Goal: Browse casually: Explore the website without a specific task or goal

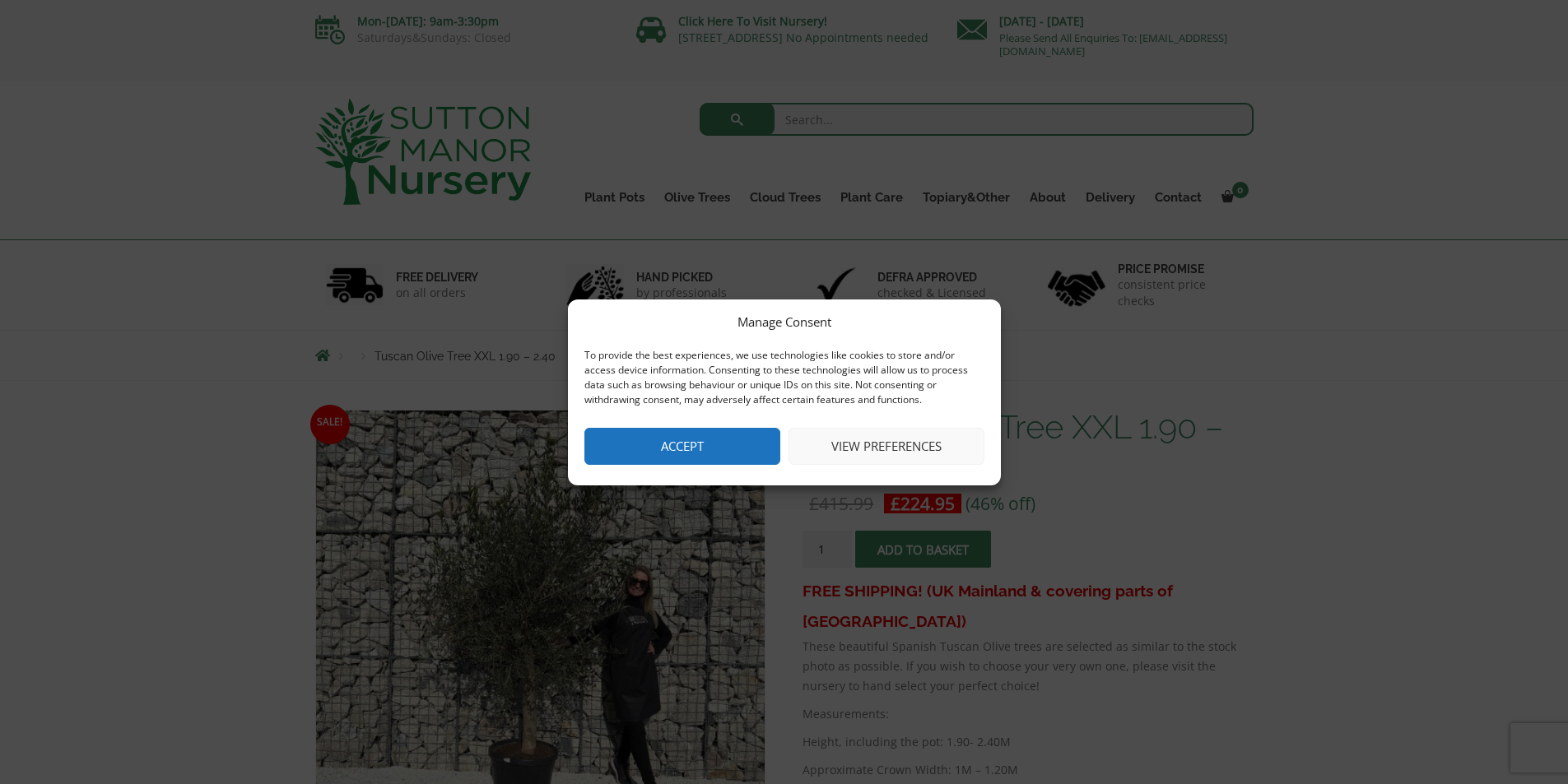
click at [515, 699] on div "Manage Consent To provide the best experiences, we use technologies like cookie…" at bounding box center [784, 392] width 1568 height 784
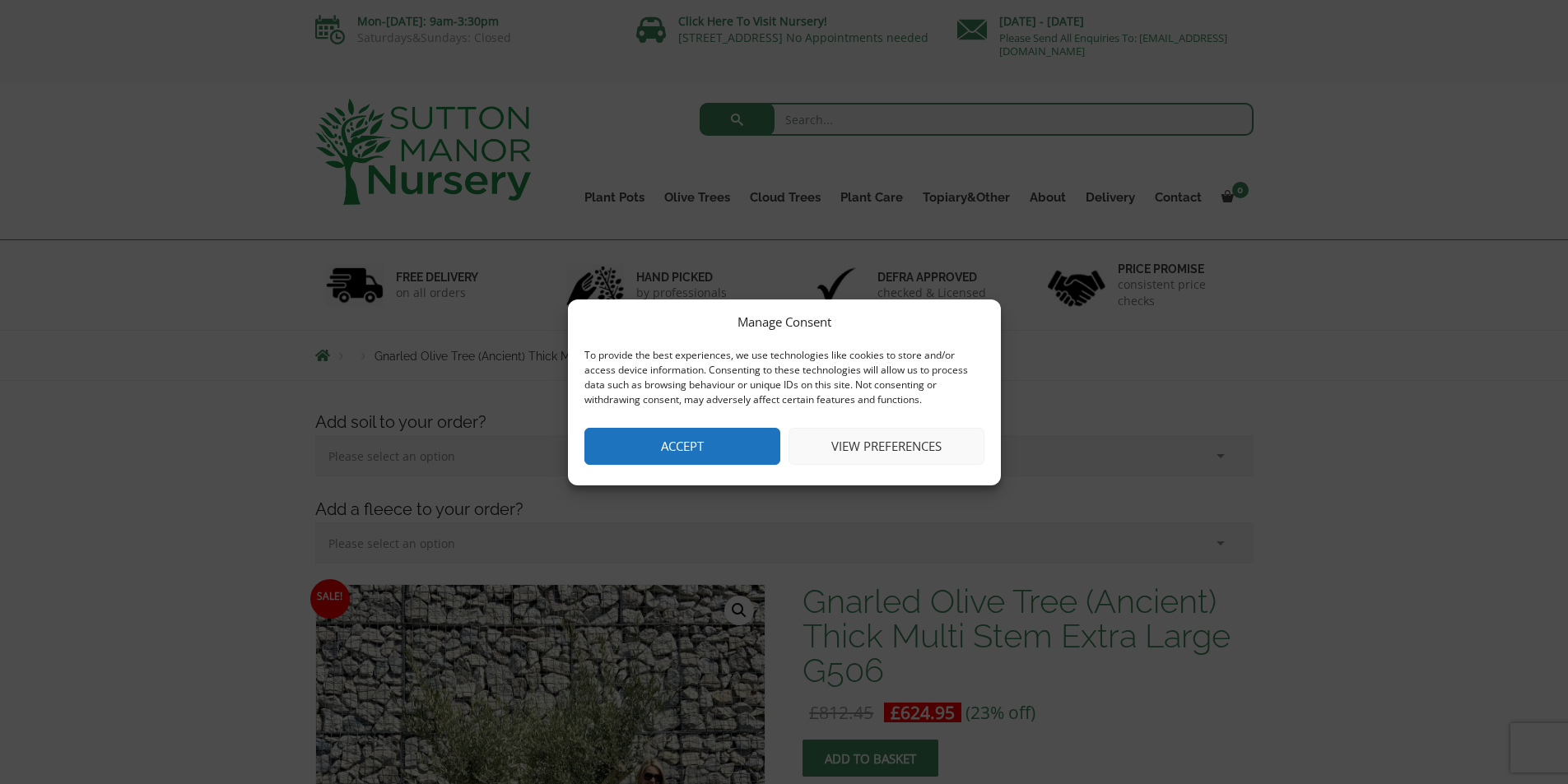
click at [1115, 450] on div "Manage Consent To provide the best experiences, we use technologies like cookie…" at bounding box center [784, 392] width 1568 height 784
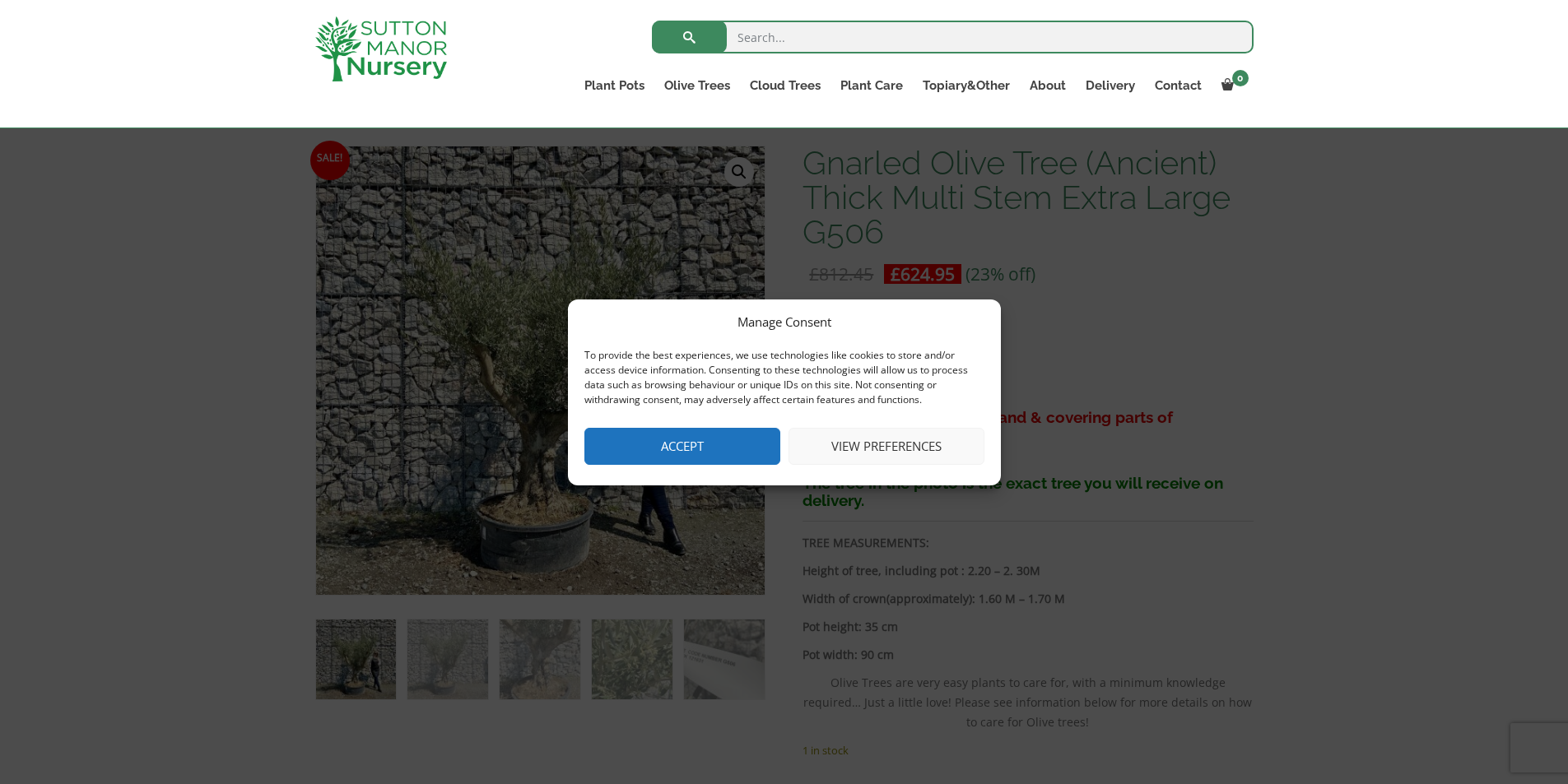
scroll to position [411, 0]
click at [931, 444] on button "View preferences" at bounding box center [887, 446] width 196 height 37
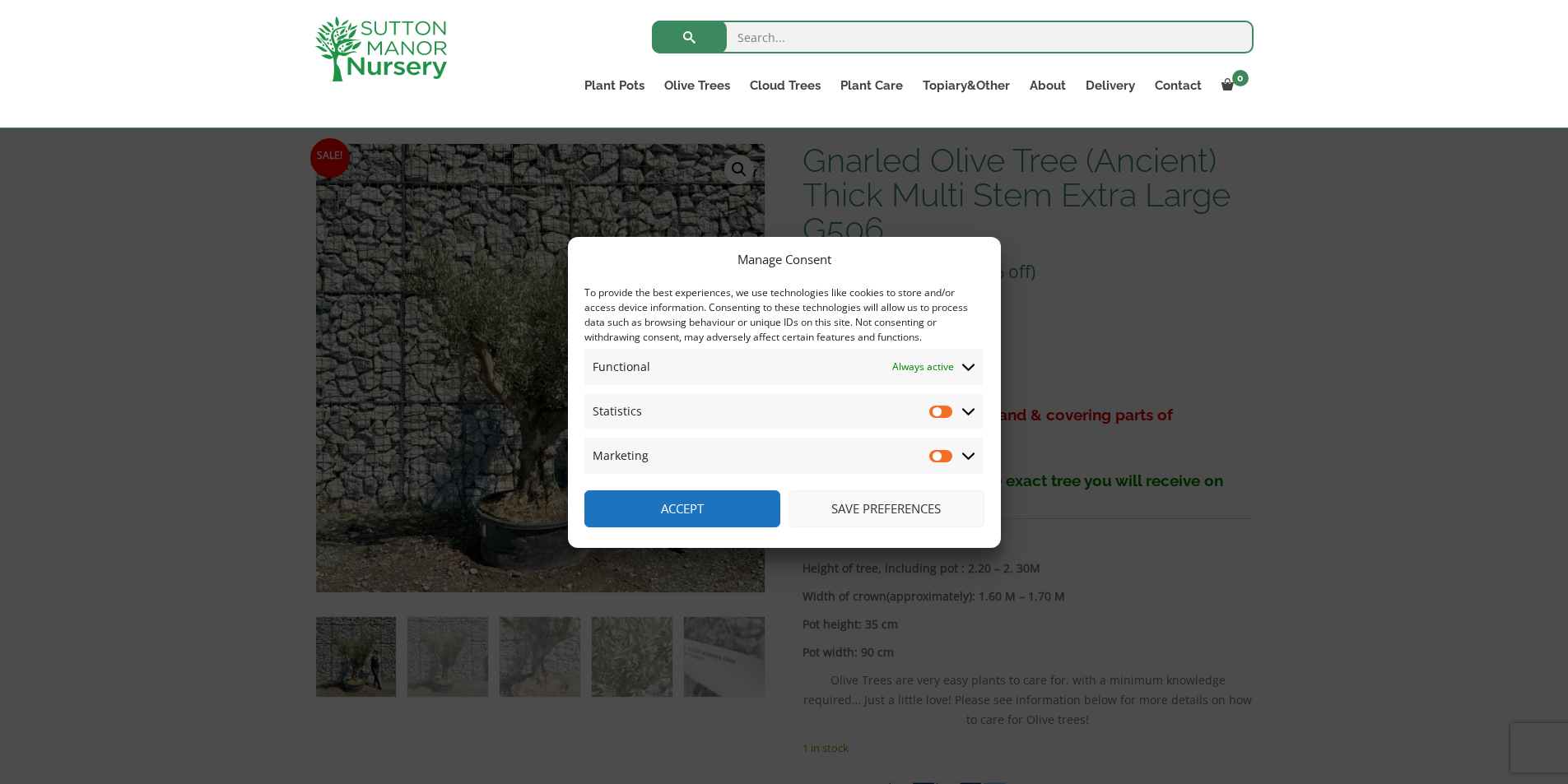
click at [908, 505] on button "Save preferences" at bounding box center [887, 508] width 196 height 37
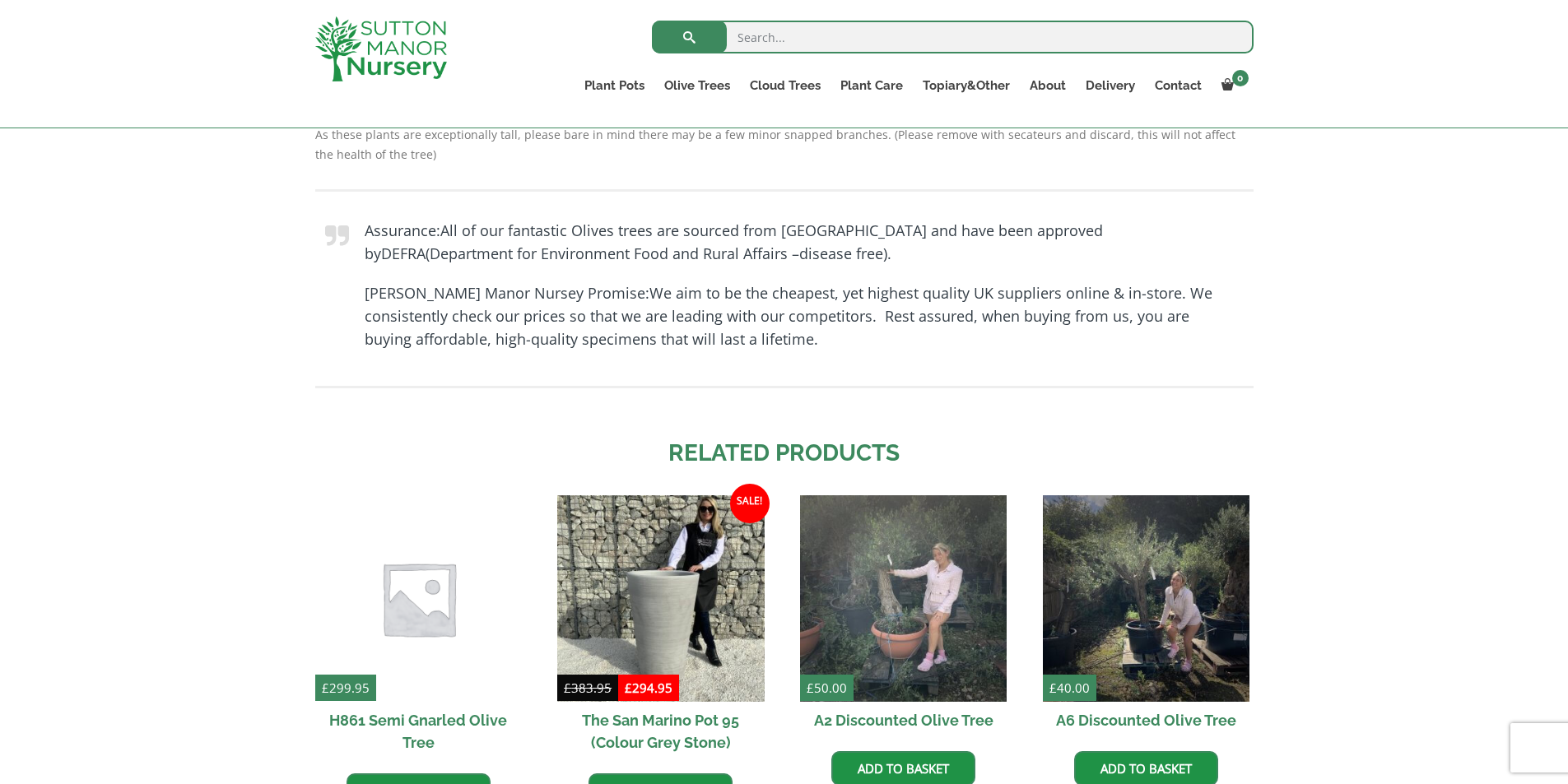
scroll to position [1069, 0]
